Goal: Task Accomplishment & Management: Complete application form

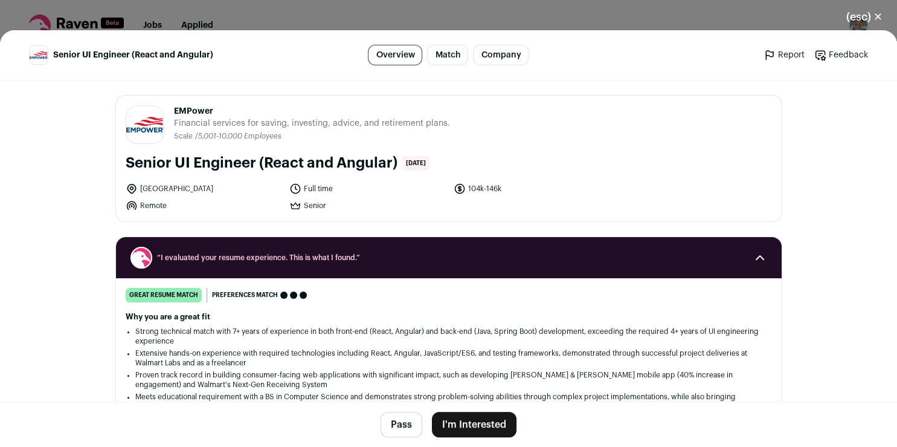
click at [443, 422] on button "I'm Interested" at bounding box center [474, 424] width 85 height 25
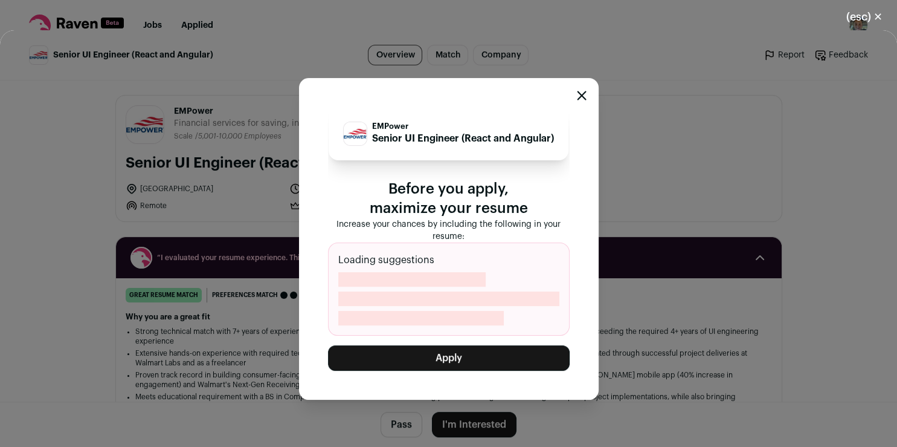
click at [479, 357] on button "Apply" at bounding box center [449, 357] width 242 height 25
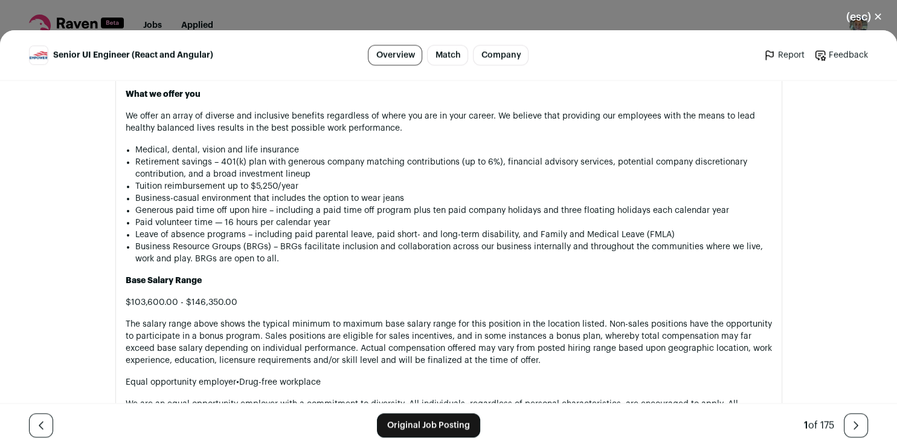
scroll to position [1211, 0]
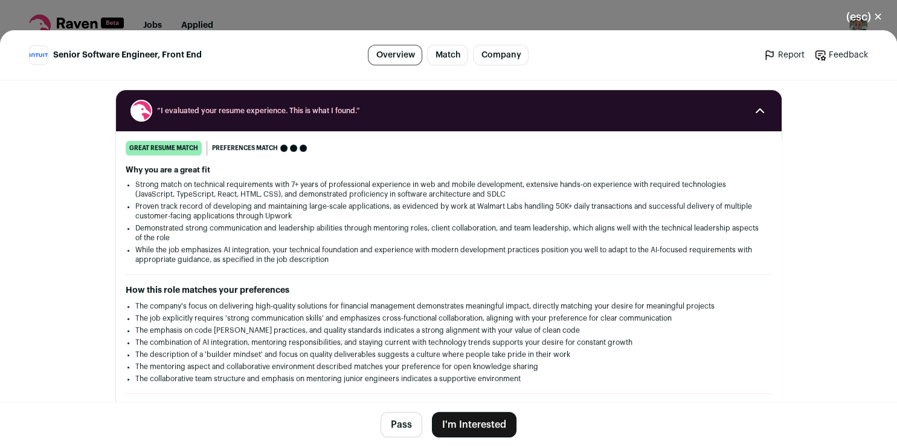
scroll to position [137, 0]
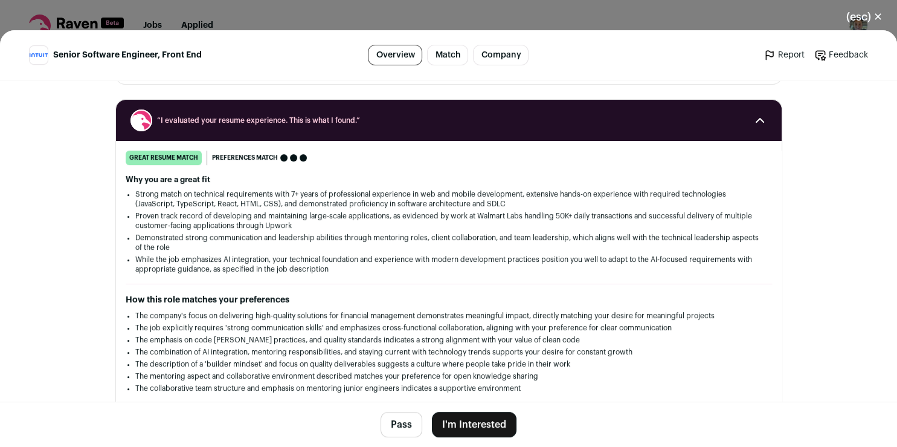
click at [481, 426] on button "I'm Interested" at bounding box center [474, 424] width 85 height 25
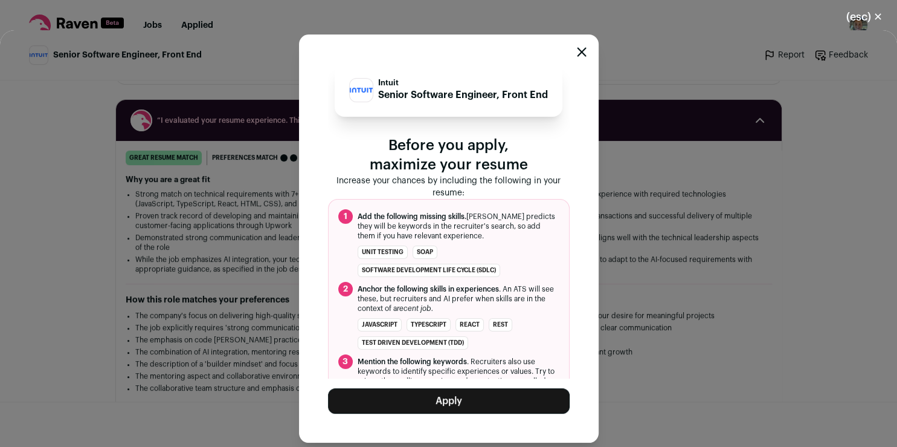
click at [476, 402] on button "Apply" at bounding box center [449, 400] width 242 height 25
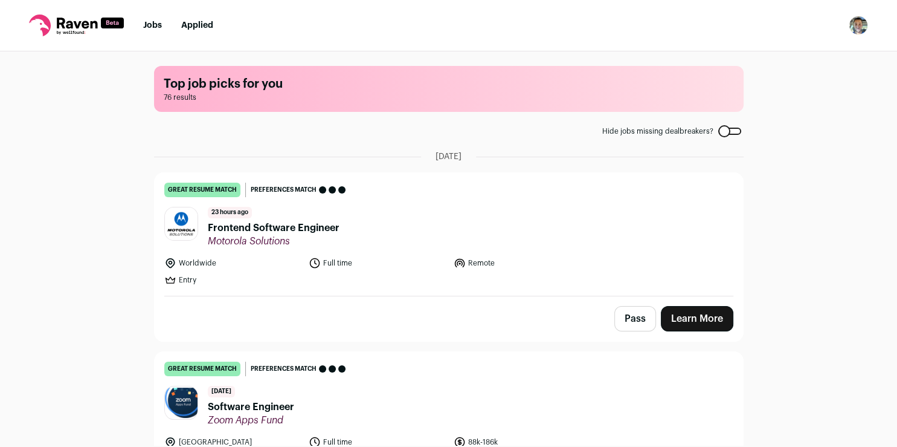
click at [674, 312] on link "Learn More" at bounding box center [697, 318] width 73 height 25
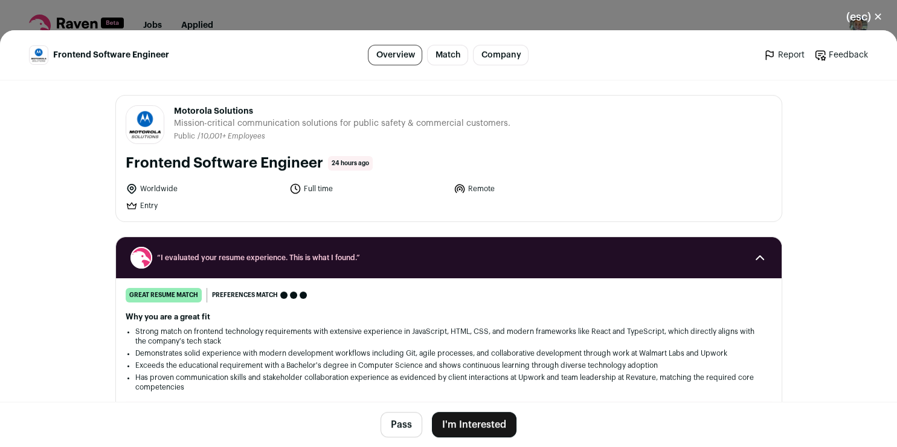
click at [461, 424] on button "I'm Interested" at bounding box center [474, 424] width 85 height 25
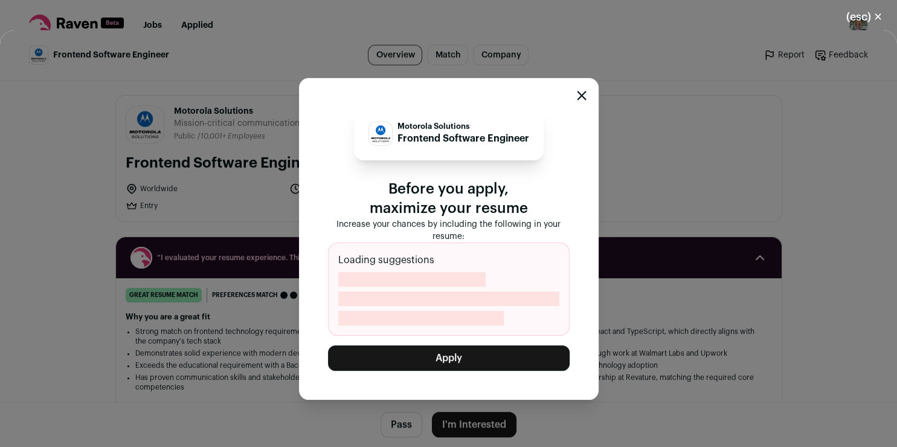
click at [472, 352] on button "Apply" at bounding box center [449, 357] width 242 height 25
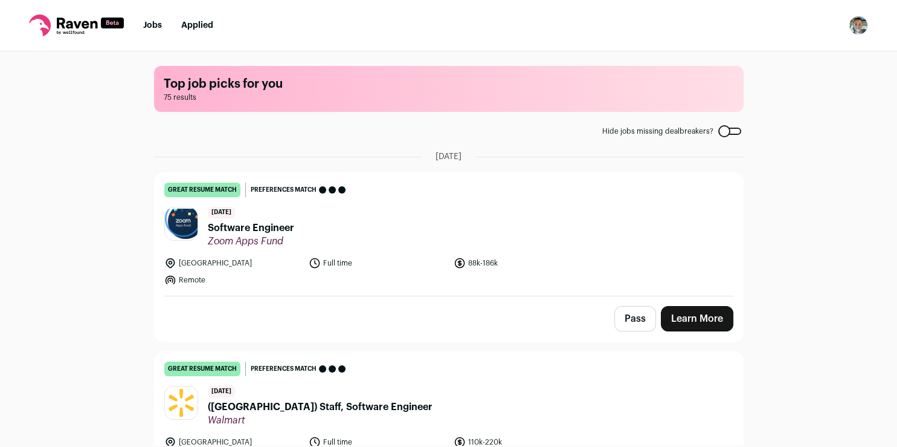
click at [678, 322] on link "Learn More" at bounding box center [697, 318] width 73 height 25
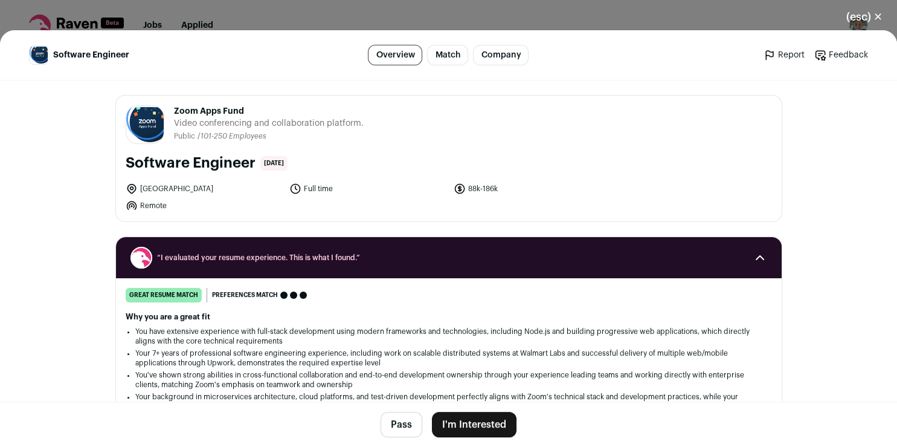
click at [466, 431] on button "I'm Interested" at bounding box center [474, 424] width 85 height 25
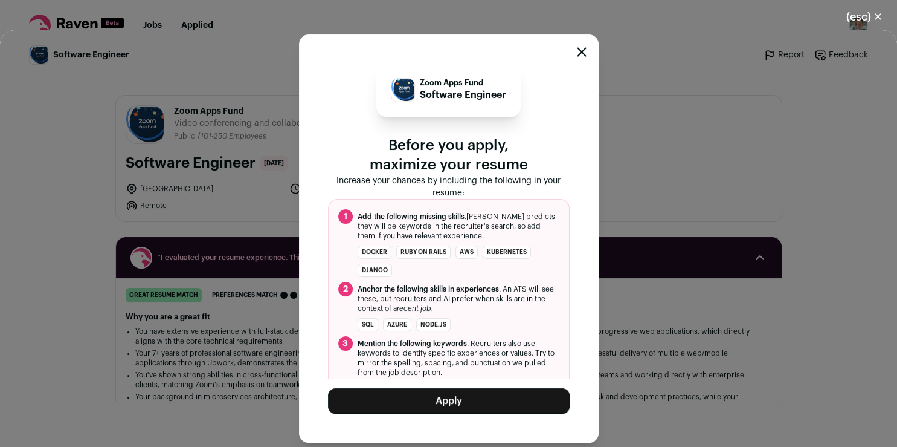
click at [463, 403] on button "Apply" at bounding box center [449, 400] width 242 height 25
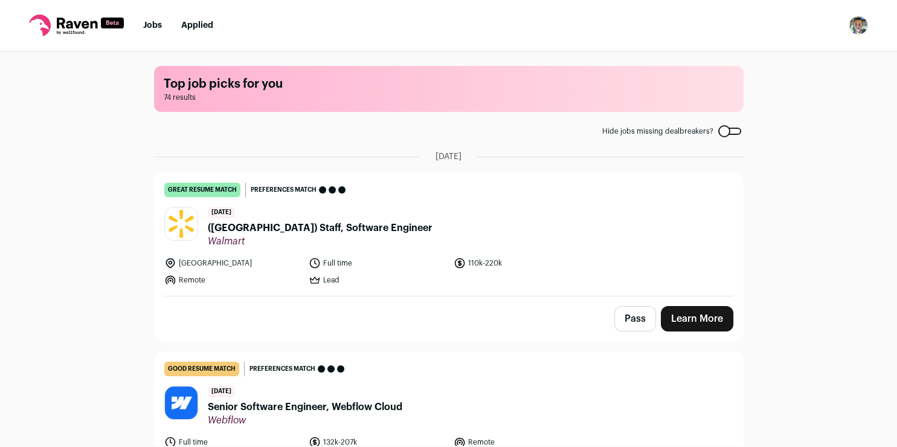
click at [684, 322] on link "Learn More" at bounding box center [697, 318] width 73 height 25
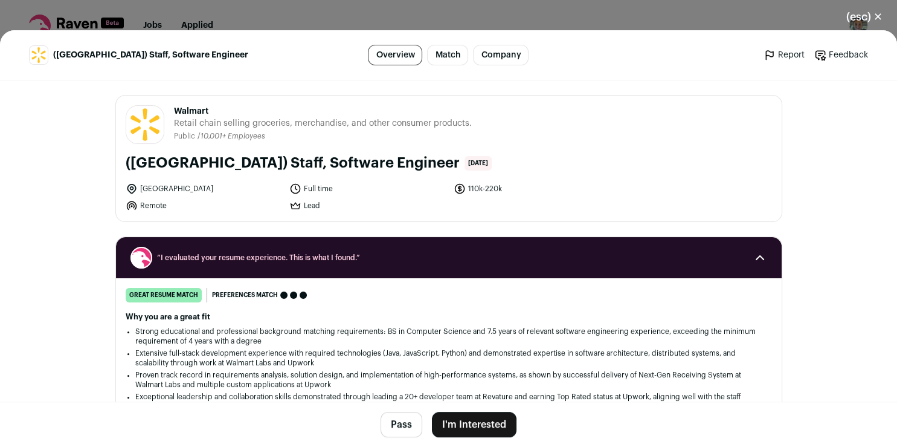
click at [454, 424] on button "I'm Interested" at bounding box center [474, 424] width 85 height 25
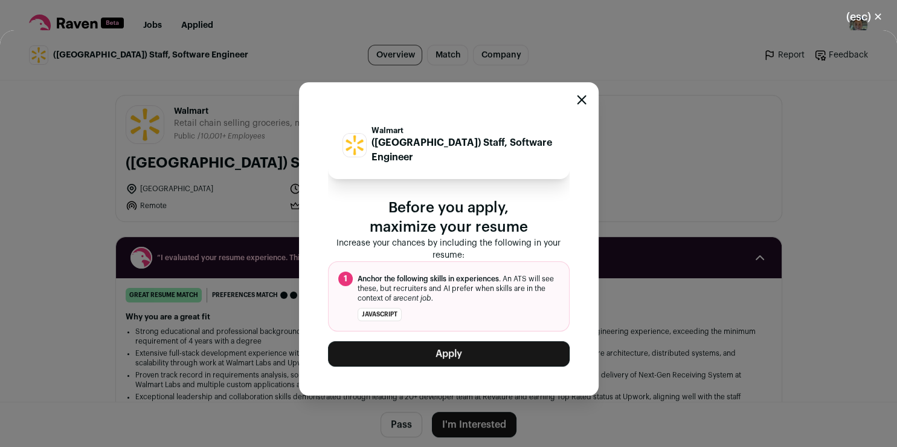
click at [453, 341] on button "Apply" at bounding box center [449, 353] width 242 height 25
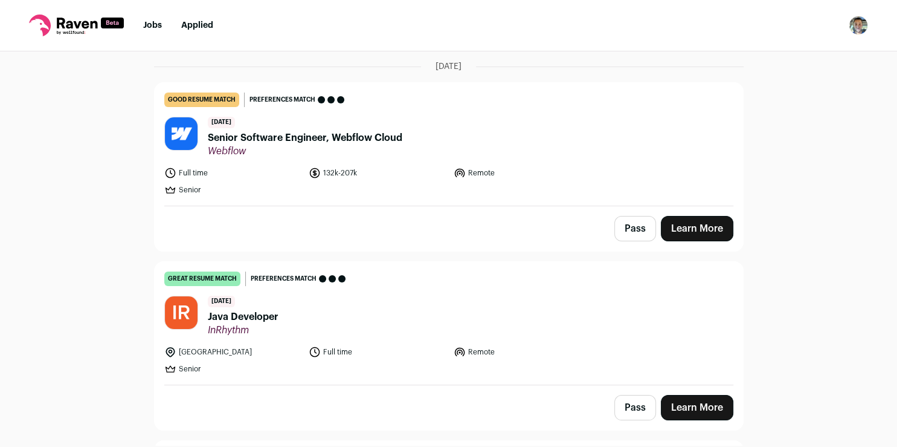
scroll to position [121, 0]
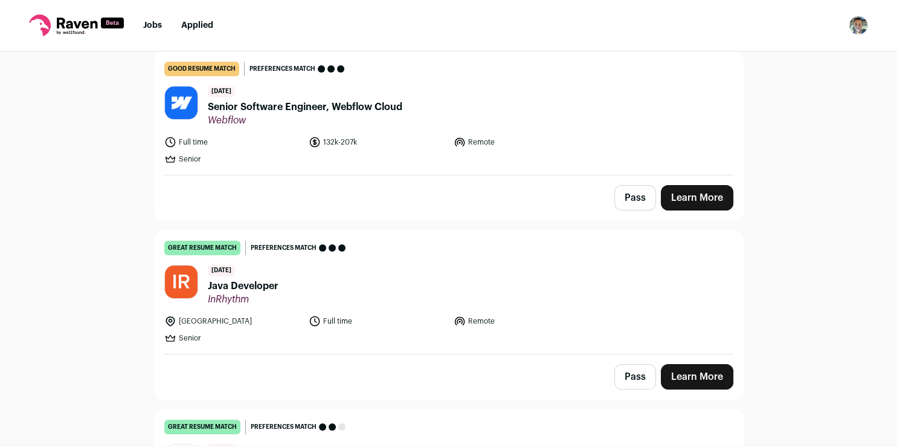
click at [691, 373] on link "Learn More" at bounding box center [697, 376] width 73 height 25
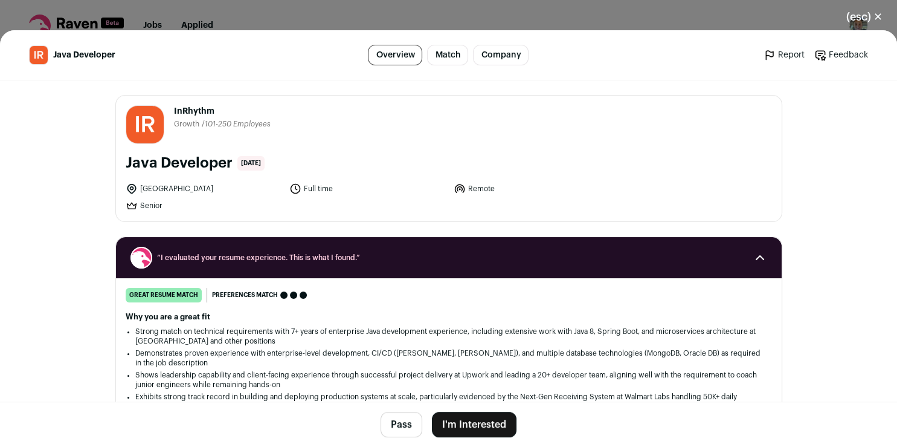
click at [448, 423] on button "I'm Interested" at bounding box center [474, 424] width 85 height 25
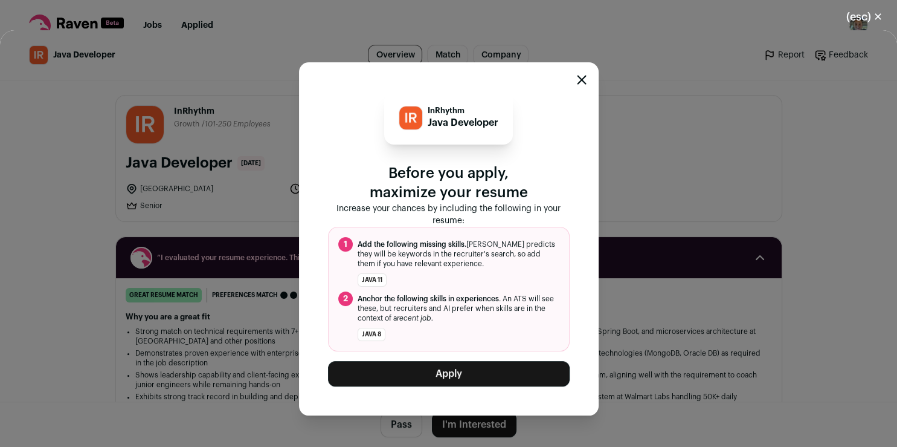
click at [452, 371] on button "Apply" at bounding box center [449, 373] width 242 height 25
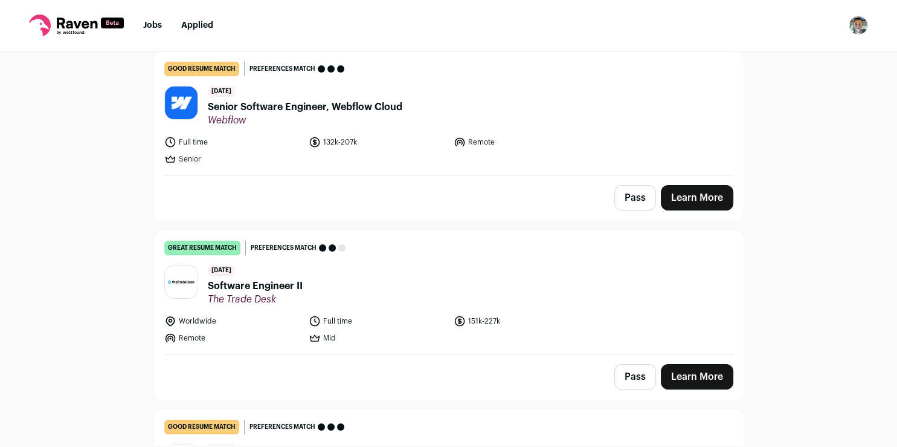
click at [710, 381] on link "Learn More" at bounding box center [697, 376] width 73 height 25
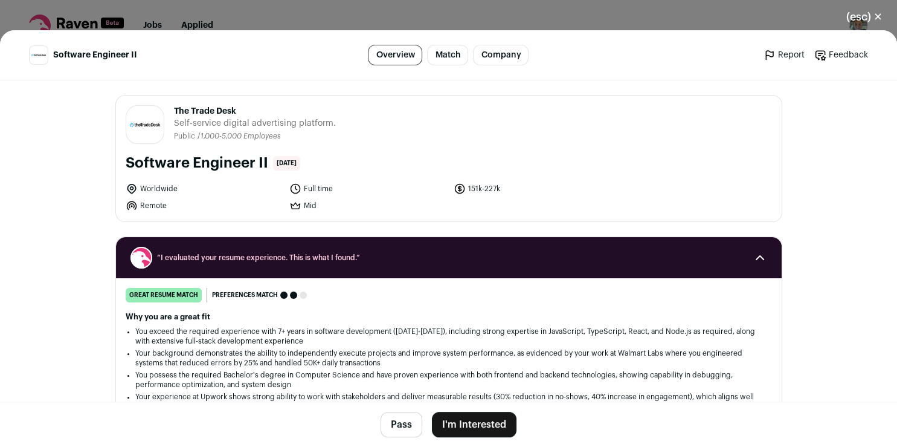
click at [447, 425] on button "I'm Interested" at bounding box center [474, 424] width 85 height 25
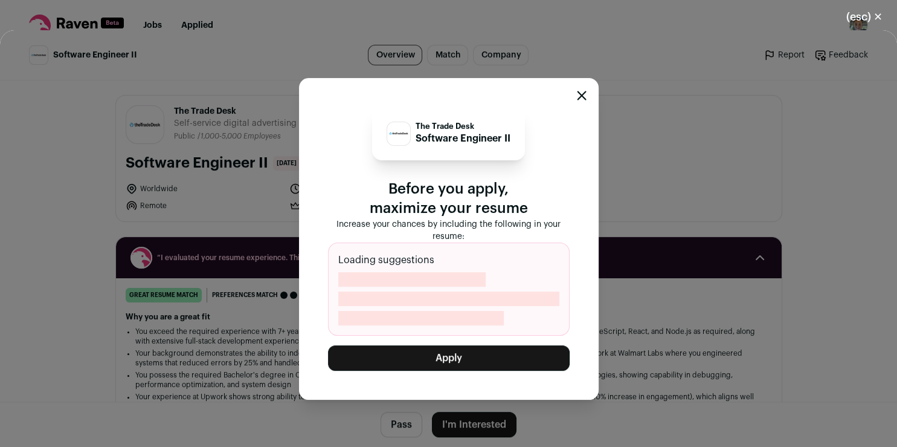
click at [424, 355] on button "Apply" at bounding box center [449, 357] width 242 height 25
